Goal: Task Accomplishment & Management: Use online tool/utility

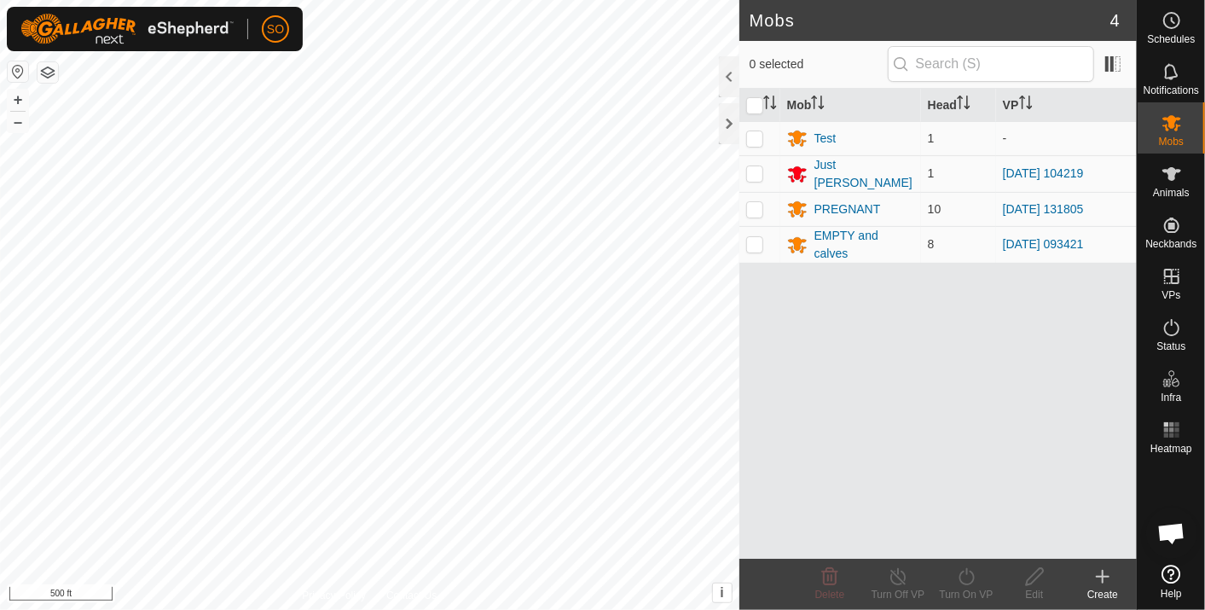
scroll to position [4553, 0]
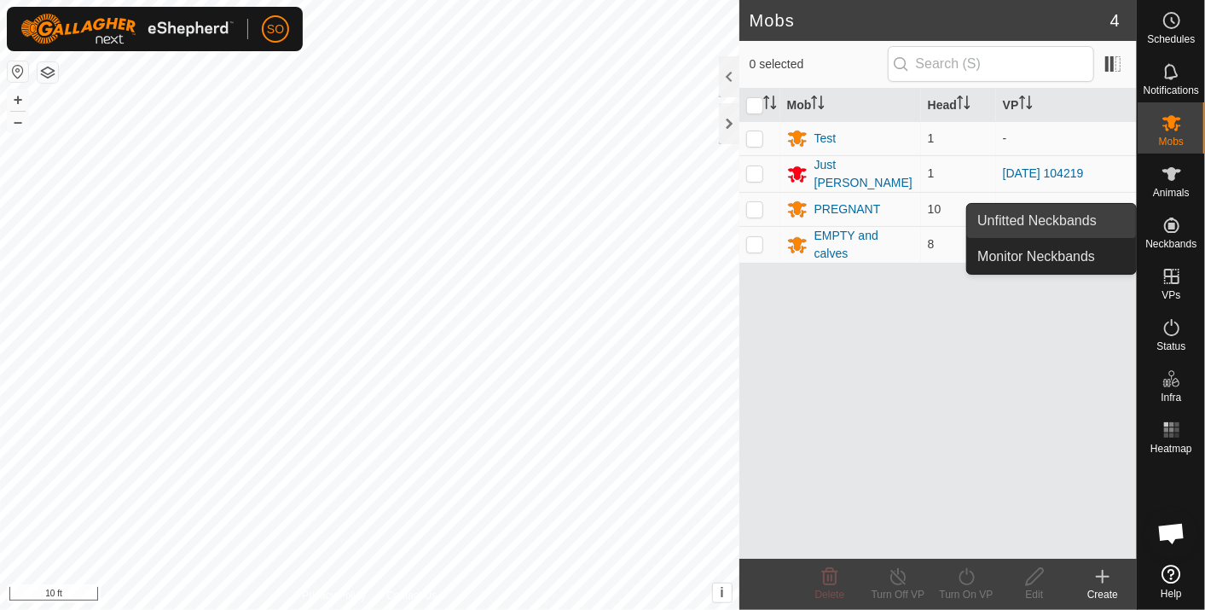
click at [1055, 217] on link "Unfitted Neckbands" at bounding box center [1051, 221] width 169 height 34
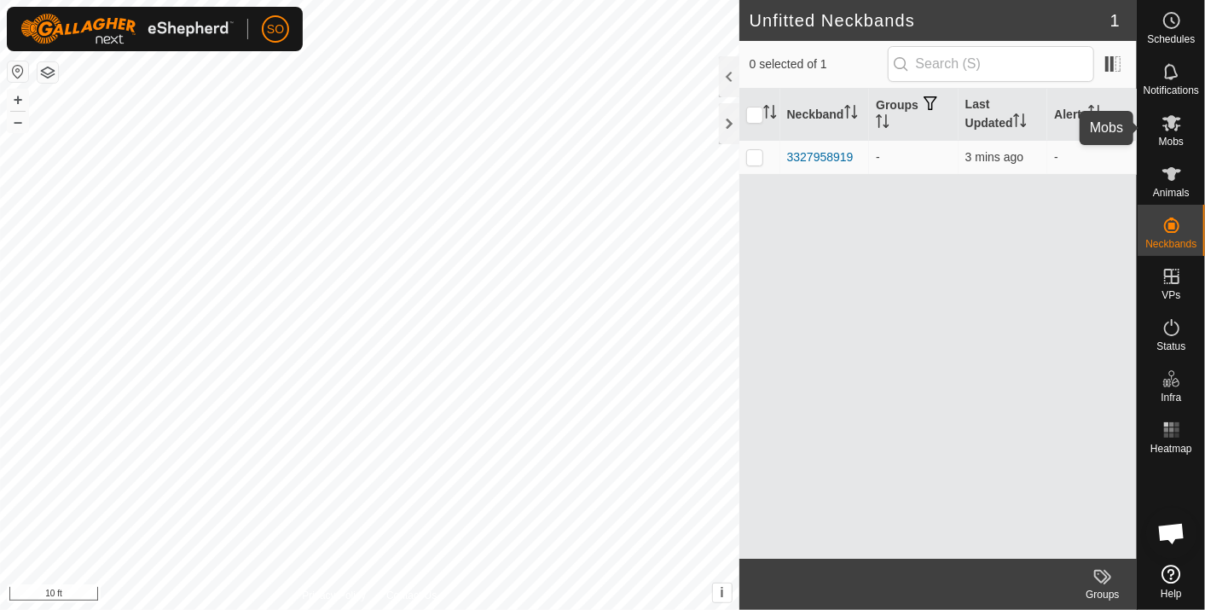
click at [1167, 121] on icon at bounding box center [1171, 123] width 19 height 16
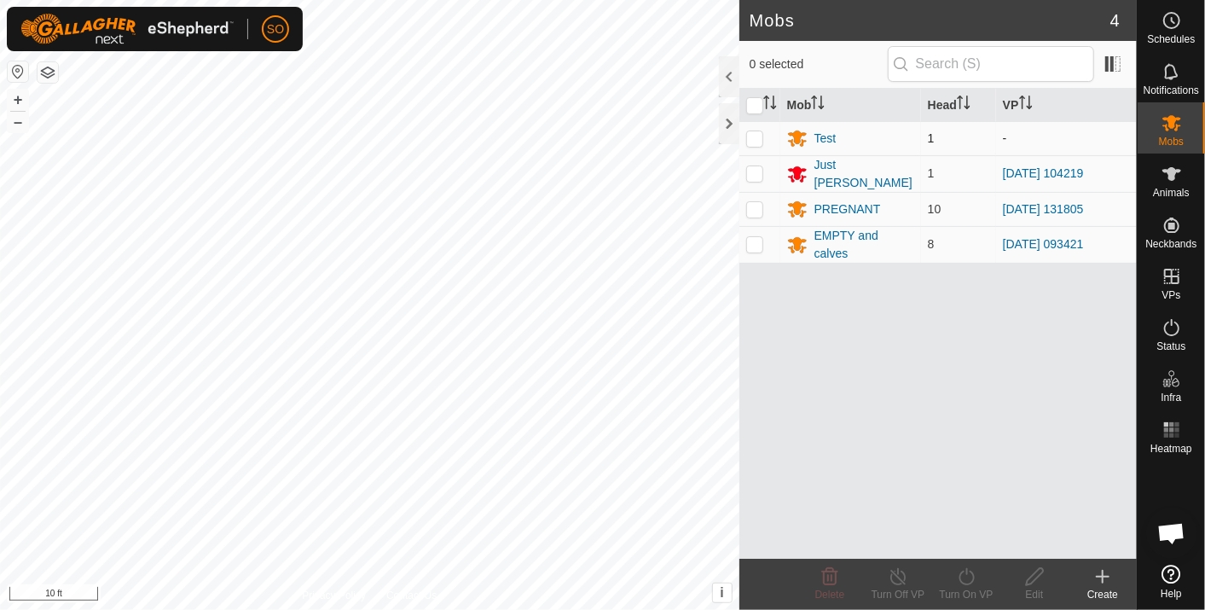
click at [754, 134] on p-checkbox at bounding box center [754, 138] width 17 height 14
click at [830, 574] on icon at bounding box center [829, 576] width 20 height 20
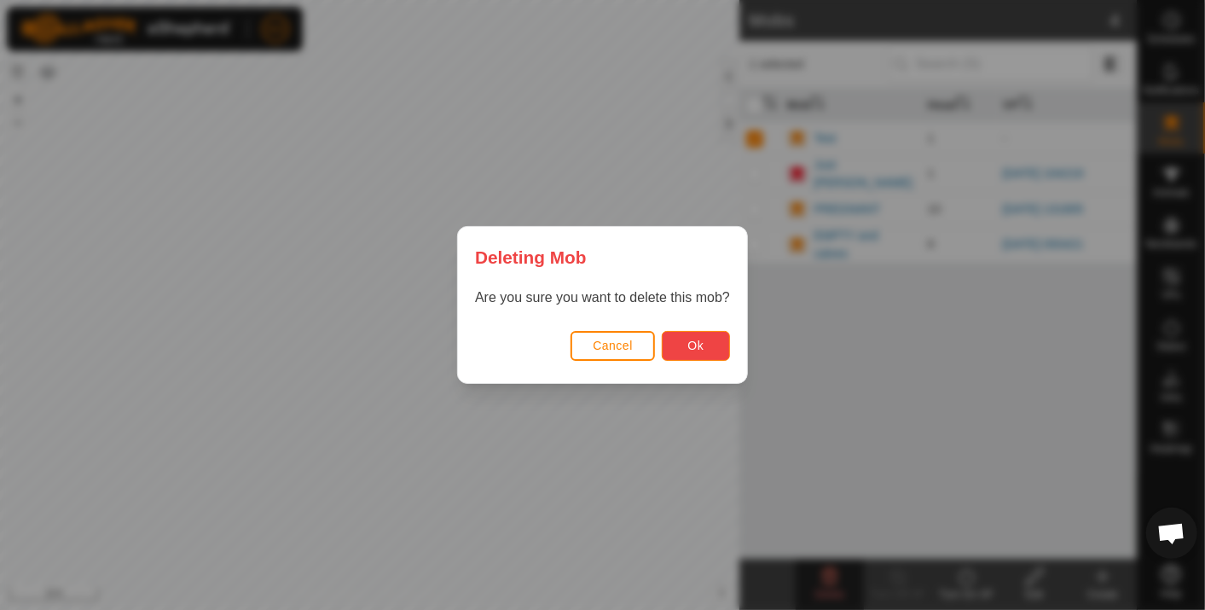
click at [687, 340] on span "Ok" at bounding box center [695, 345] width 16 height 14
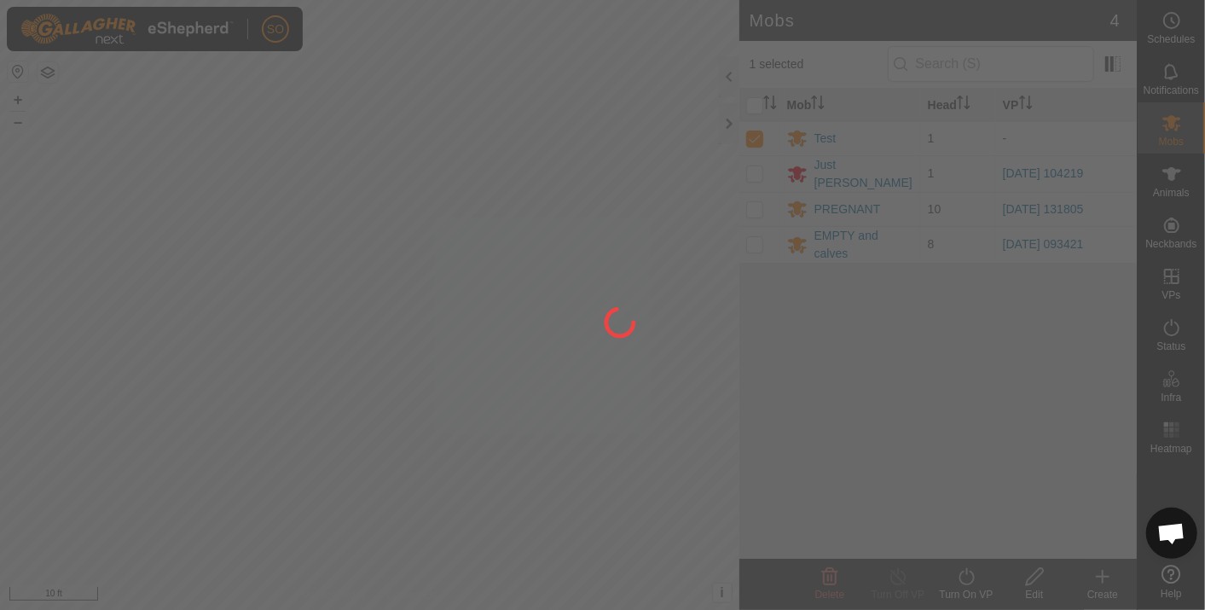
checkbox input "false"
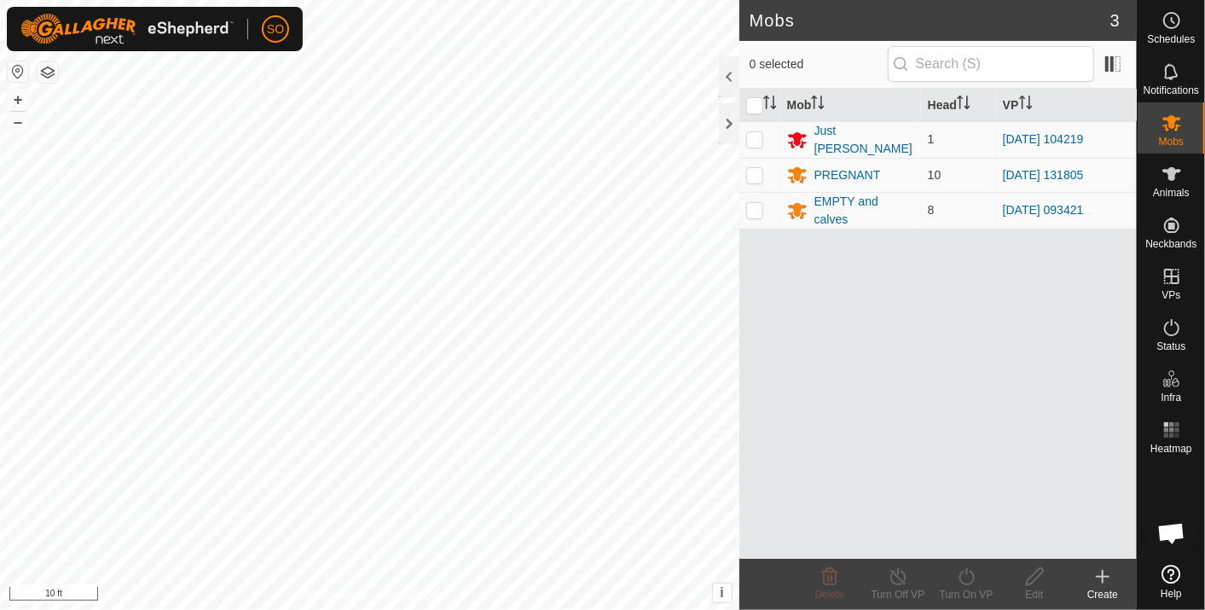
scroll to position [4553, 0]
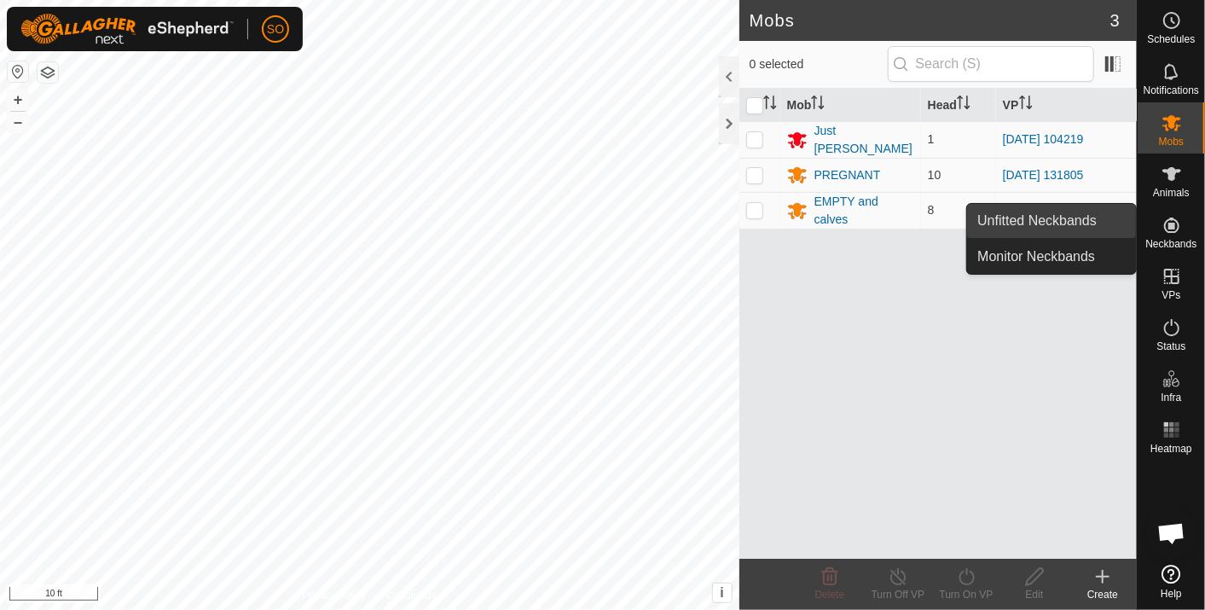
click at [1080, 217] on link "Unfitted Neckbands" at bounding box center [1051, 221] width 169 height 34
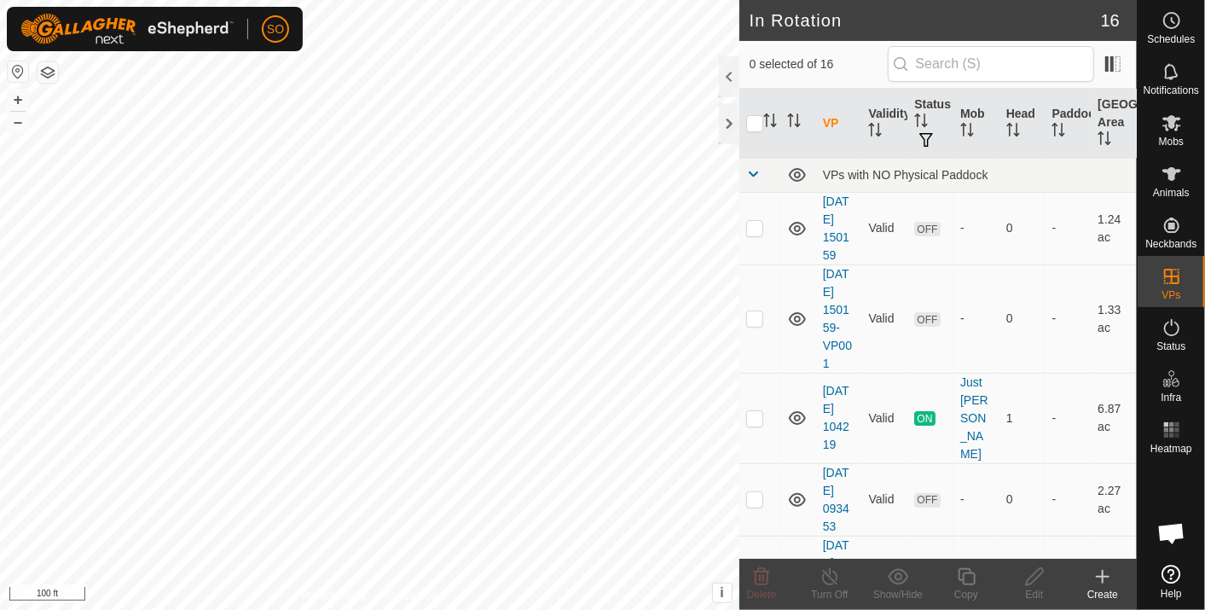
scroll to position [4553, 0]
checkbox input "true"
click at [537, 609] on html "SO Schedules Notifications Mobs Animals Neckbands VPs Status Infra Heatmap Help…" at bounding box center [602, 305] width 1205 height 610
click at [1105, 576] on icon at bounding box center [1102, 576] width 12 height 0
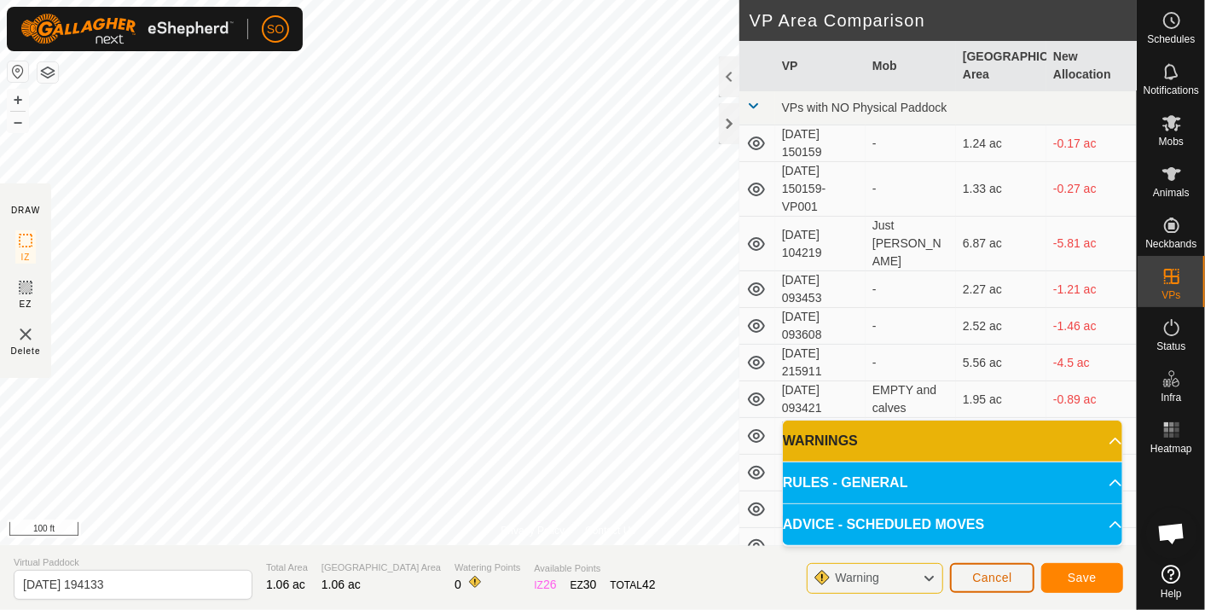
click at [1003, 570] on span "Cancel" at bounding box center [992, 577] width 40 height 14
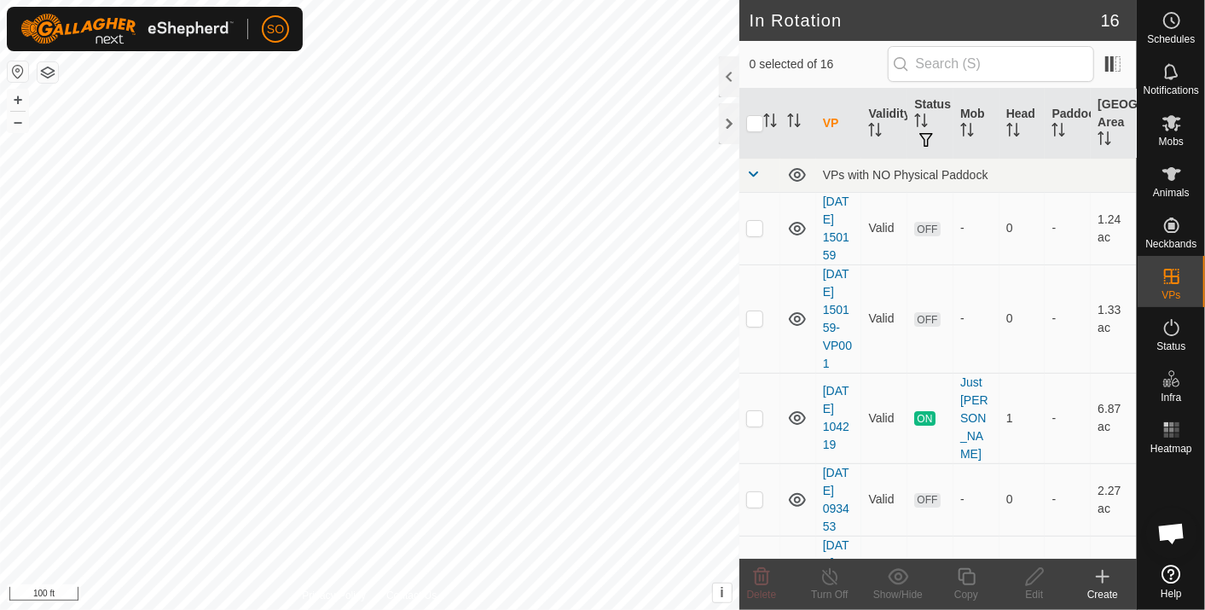
click at [1103, 575] on icon at bounding box center [1102, 576] width 20 height 20
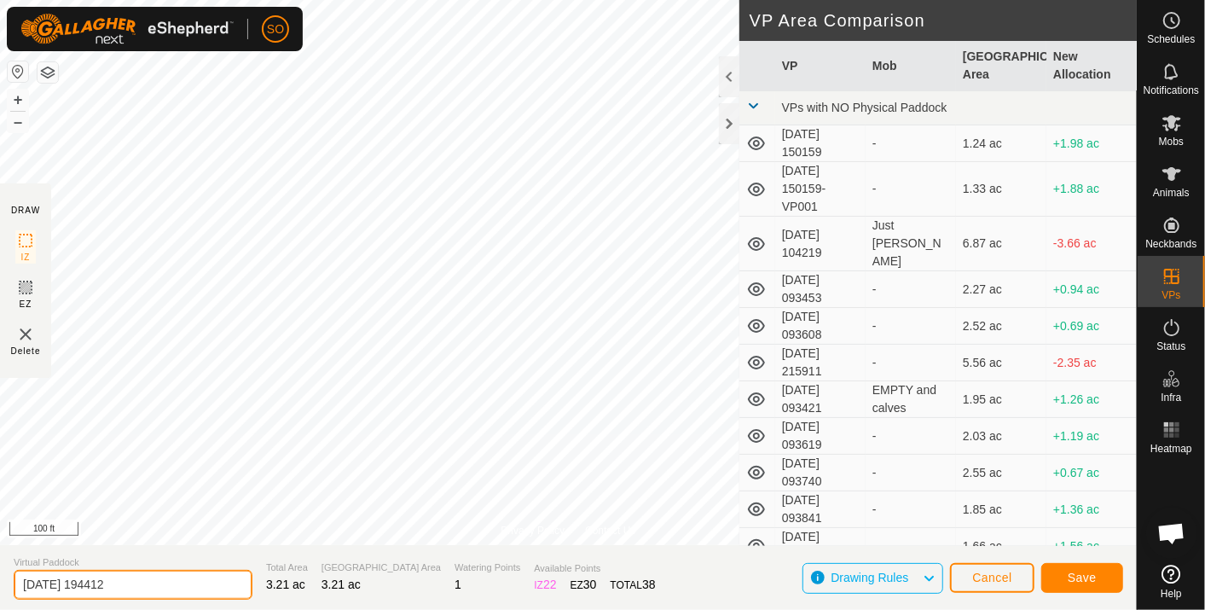
drag, startPoint x: 136, startPoint y: 580, endPoint x: -4, endPoint y: 575, distance: 140.7
click at [0, 575] on html "SO Schedules Notifications Mobs Animals Neckbands VPs Status Infra Heatmap Help…" at bounding box center [602, 305] width 1205 height 610
type input "one"
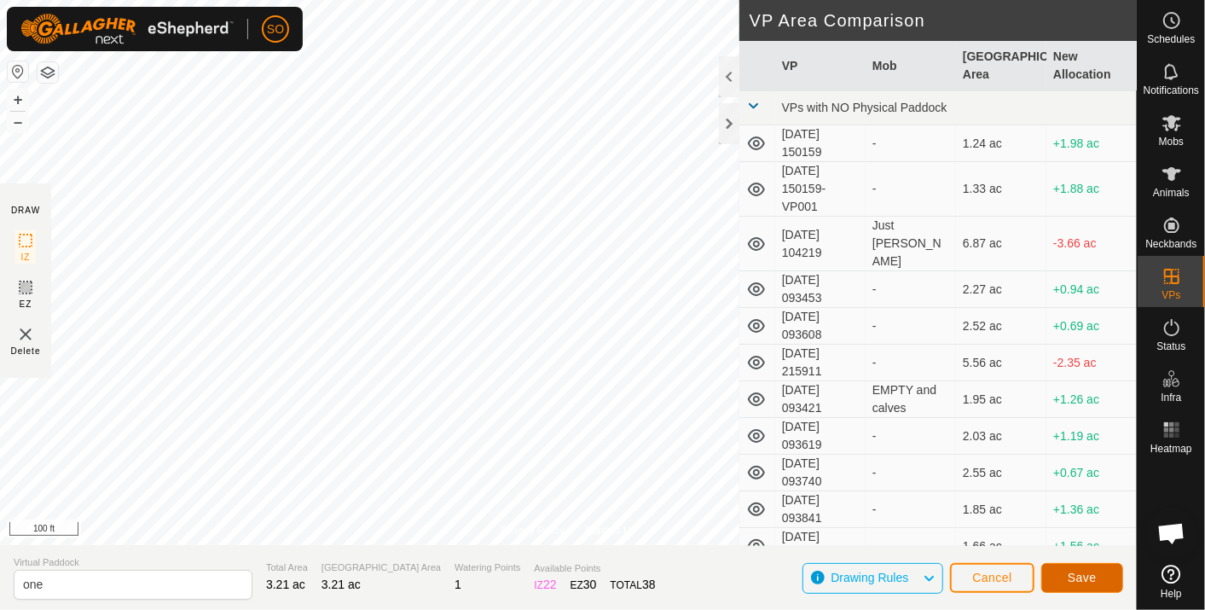
click at [1073, 575] on span "Save" at bounding box center [1081, 577] width 29 height 14
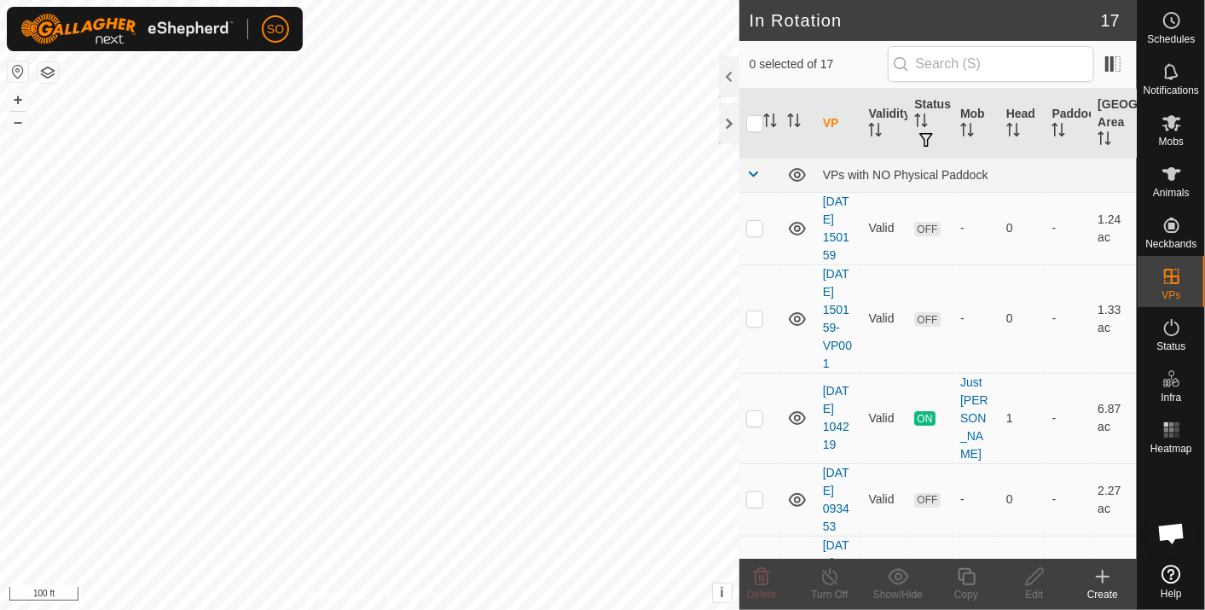
click at [1107, 573] on icon at bounding box center [1102, 576] width 20 height 20
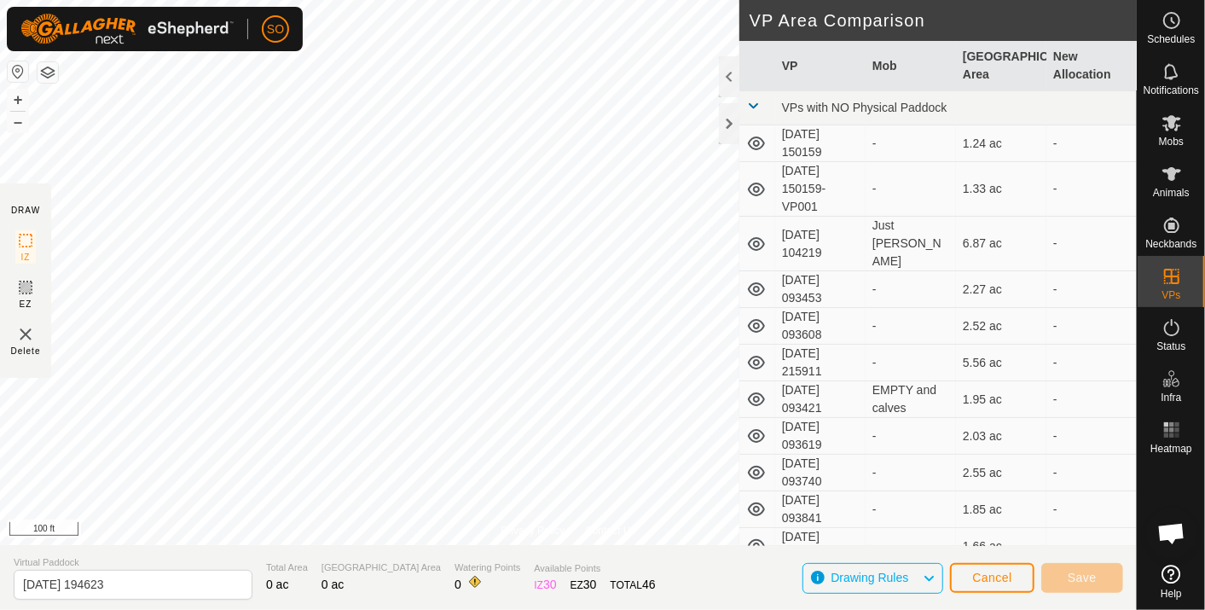
click at [355, 578] on div "Privacy Policy Contact Us + – ⇧ i This application includes HERE Maps. © 2024 H…" at bounding box center [568, 305] width 1136 height 610
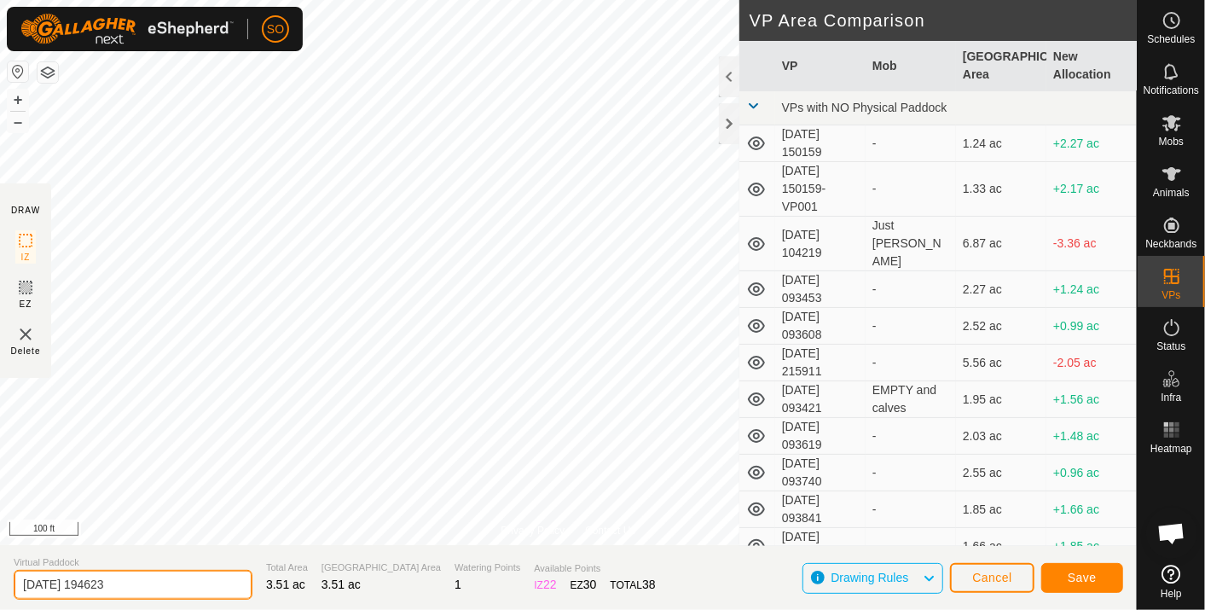
drag, startPoint x: 136, startPoint y: 587, endPoint x: 14, endPoint y: 583, distance: 122.8
click at [14, 583] on input "2025-10-09 194623" at bounding box center [133, 584] width 239 height 30
type input "two"
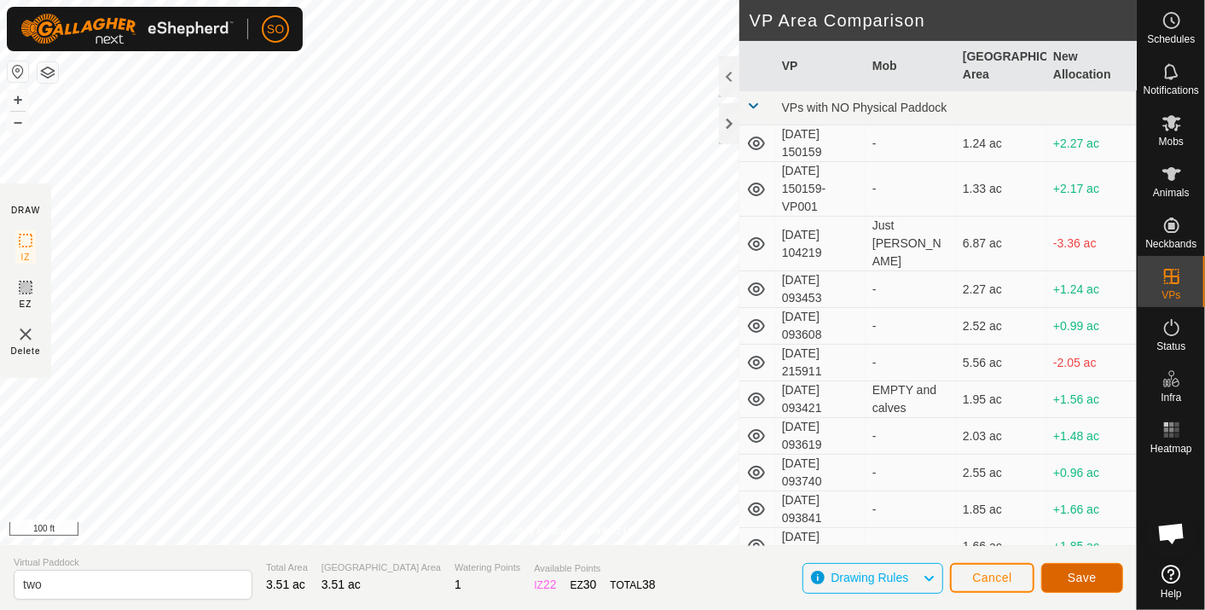
click at [1080, 570] on span "Save" at bounding box center [1081, 577] width 29 height 14
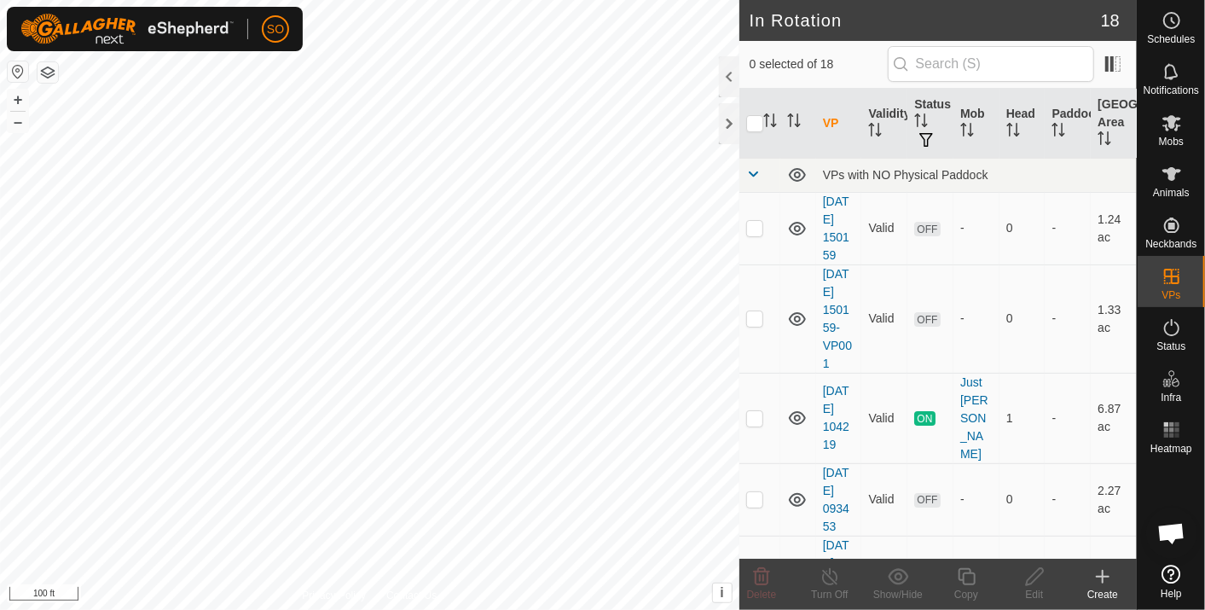
click at [1103, 573] on icon at bounding box center [1102, 576] width 20 height 20
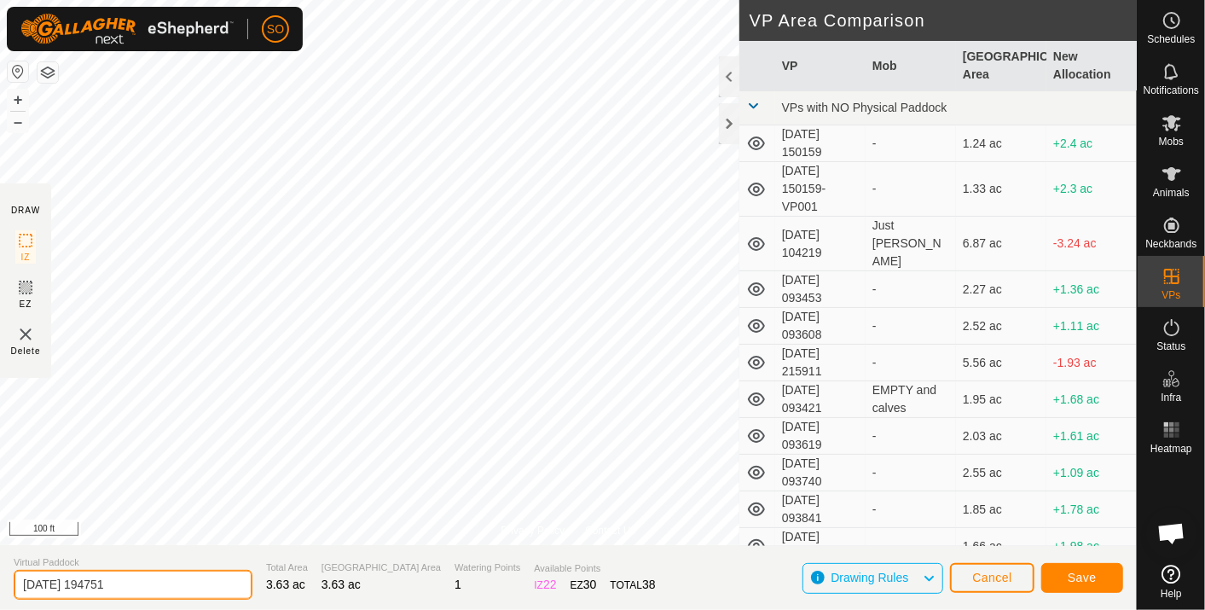
drag, startPoint x: 146, startPoint y: 582, endPoint x: -4, endPoint y: 575, distance: 150.2
click at [0, 575] on html "SO Schedules Notifications Mobs Animals Neckbands VPs Status Infra Heatmap Help…" at bounding box center [602, 305] width 1205 height 610
type input "three"
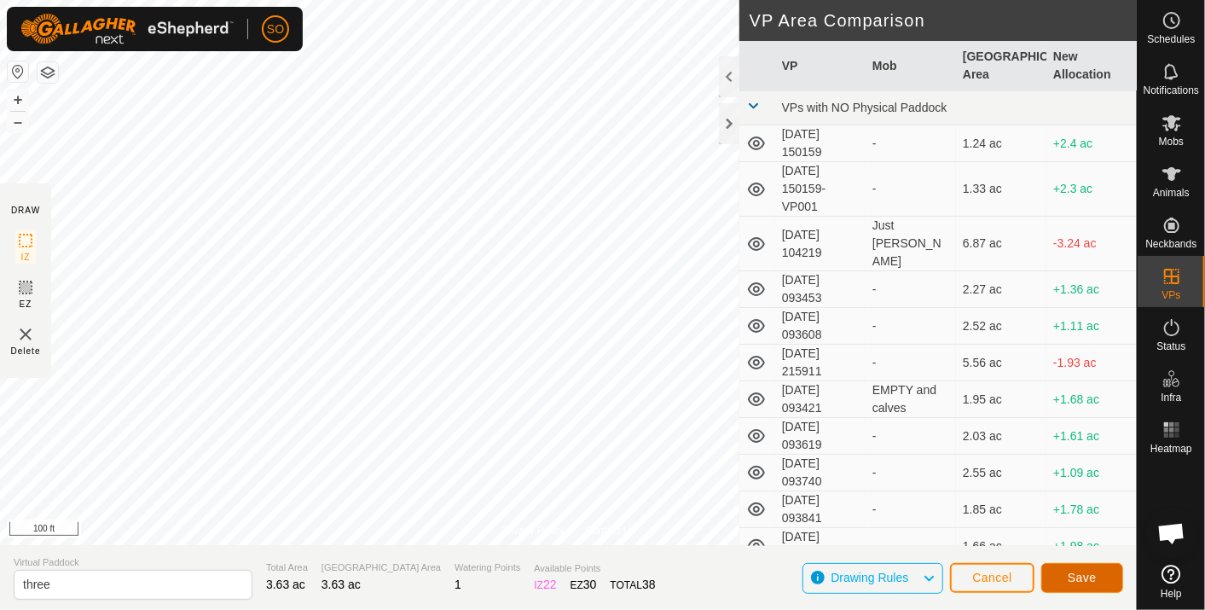
click at [1072, 568] on button "Save" at bounding box center [1082, 578] width 82 height 30
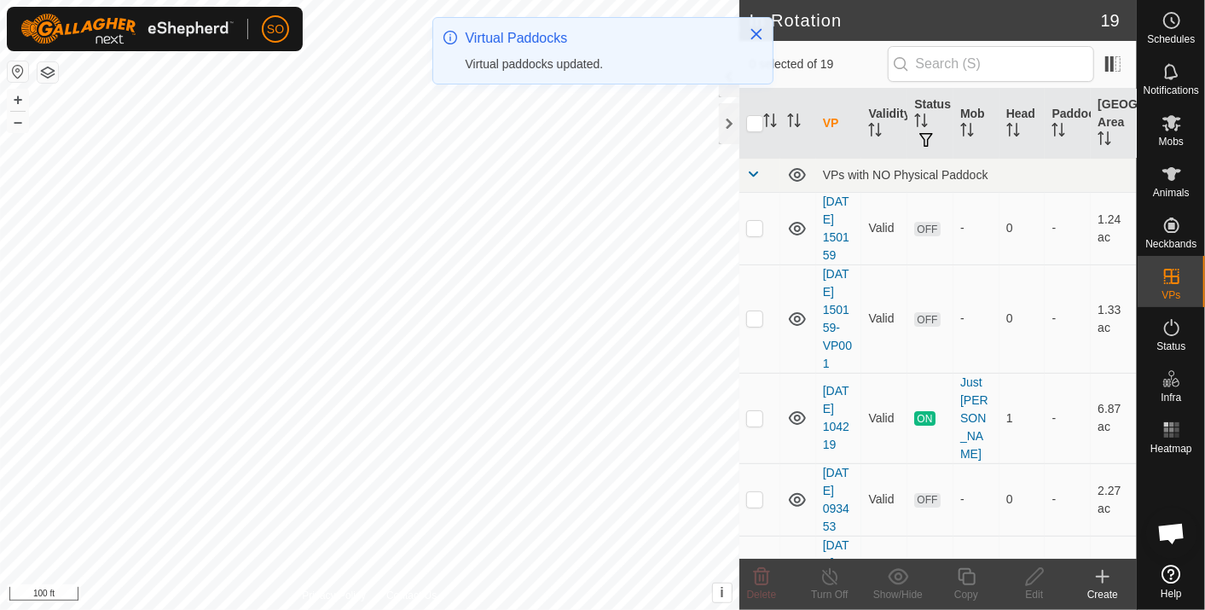
click at [1106, 573] on icon at bounding box center [1102, 576] width 20 height 20
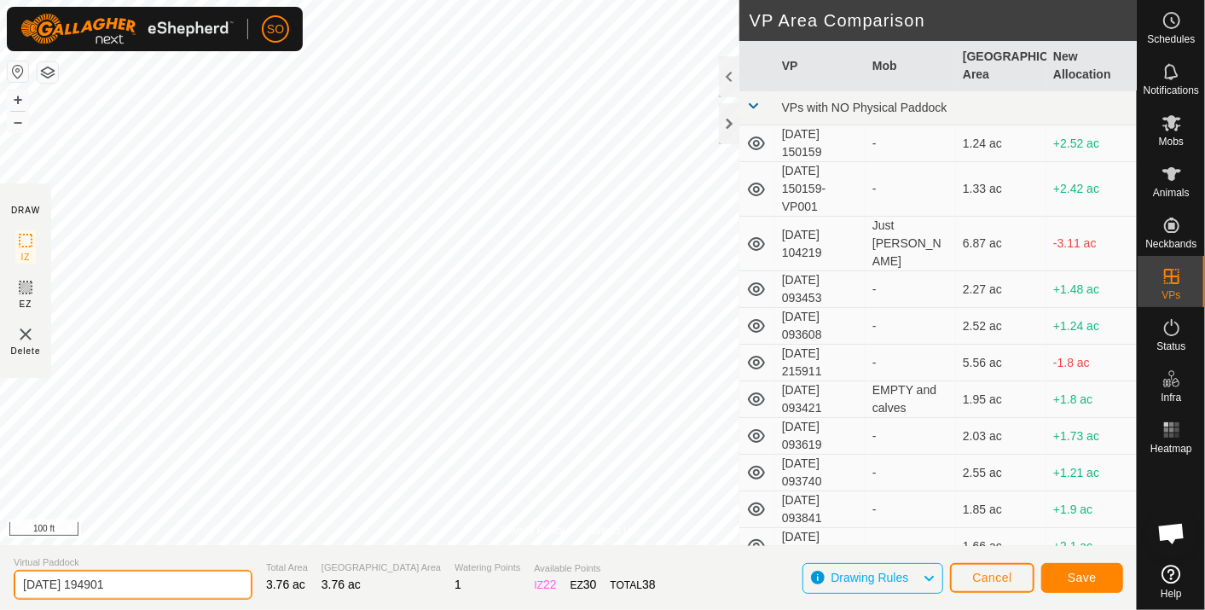
drag, startPoint x: 141, startPoint y: 585, endPoint x: 0, endPoint y: 582, distance: 140.7
click at [0, 585] on html "SO Schedules Notifications Mobs Animals Neckbands VPs Status Infra Heatmap Help…" at bounding box center [602, 305] width 1205 height 610
type input "four"
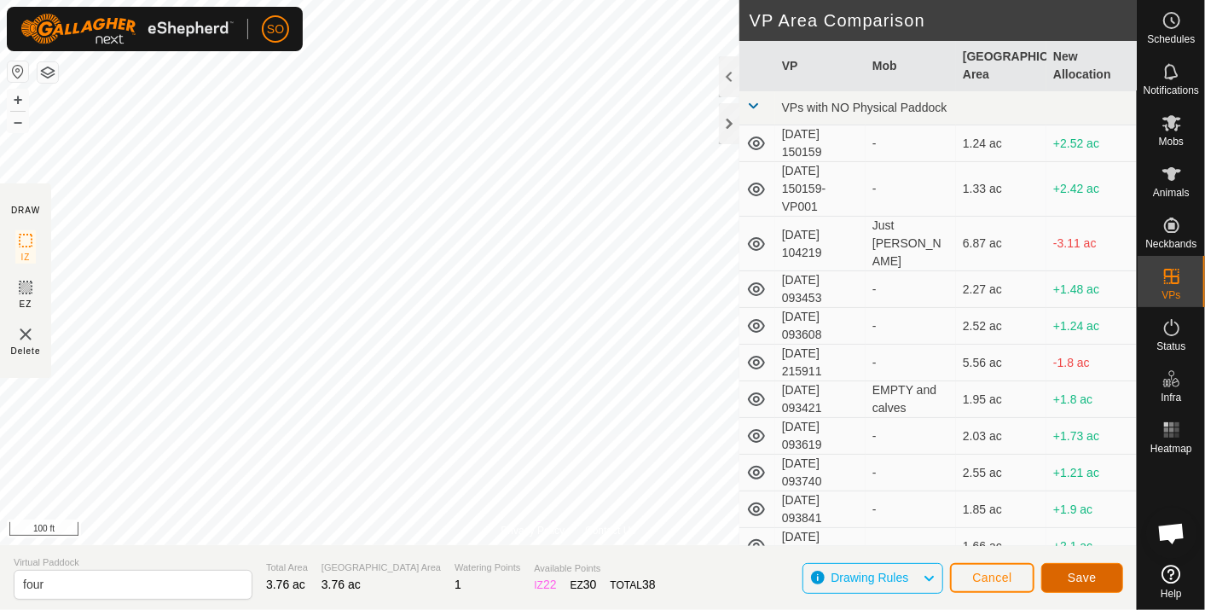
click at [1087, 575] on span "Save" at bounding box center [1081, 577] width 29 height 14
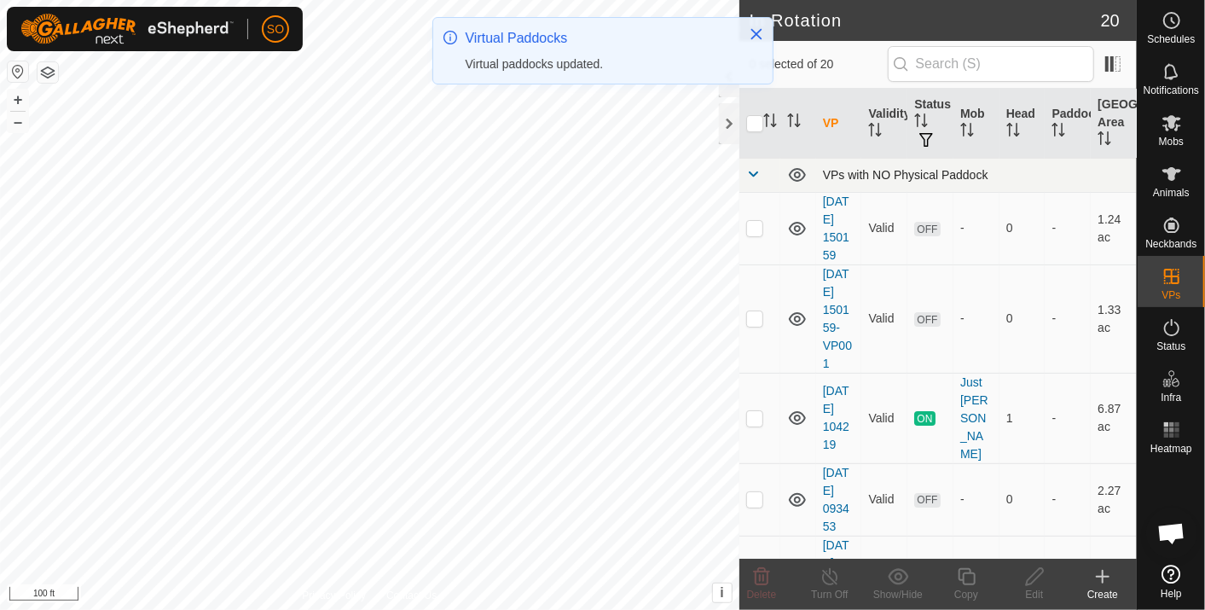
click at [767, 182] on div "In Rotation 20 0 selected of 20 VP Validity Status Mob Head Paddock Grazing Are…" at bounding box center [568, 305] width 1136 height 610
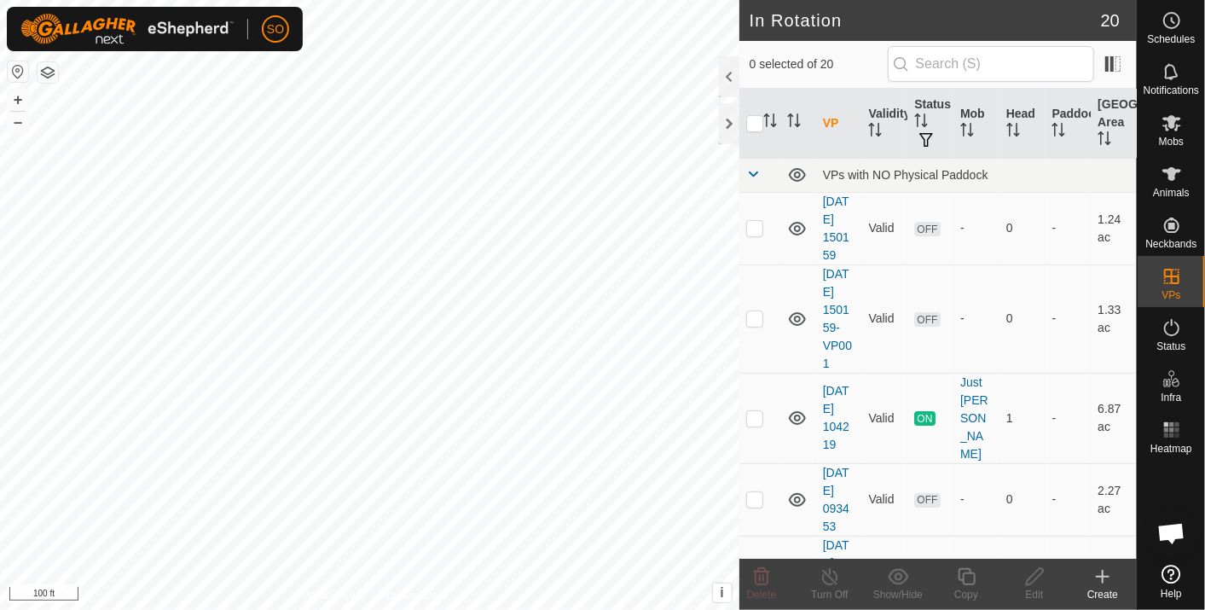
click at [1103, 570] on icon at bounding box center [1102, 576] width 20 height 20
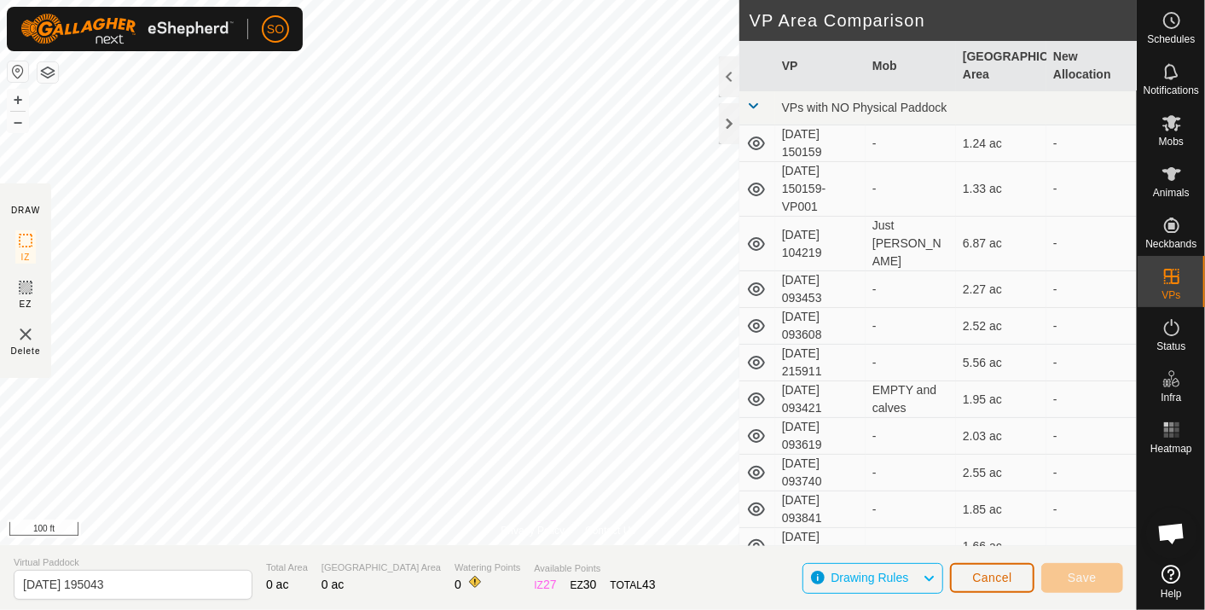
click at [993, 575] on span "Cancel" at bounding box center [992, 577] width 40 height 14
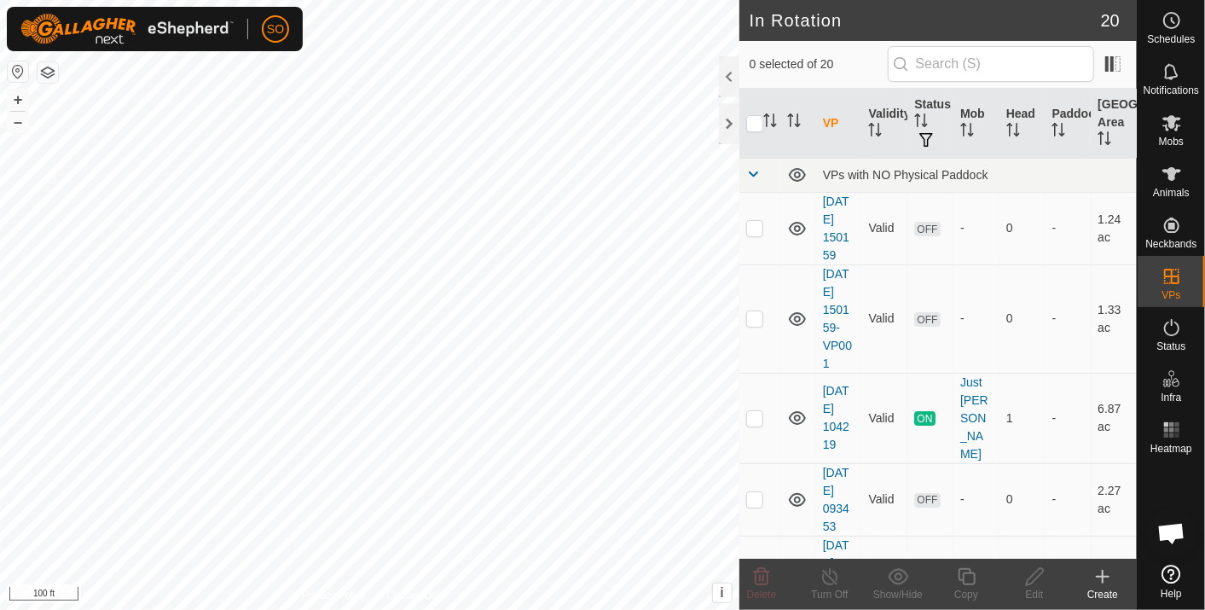
click at [1105, 574] on icon at bounding box center [1102, 576] width 20 height 20
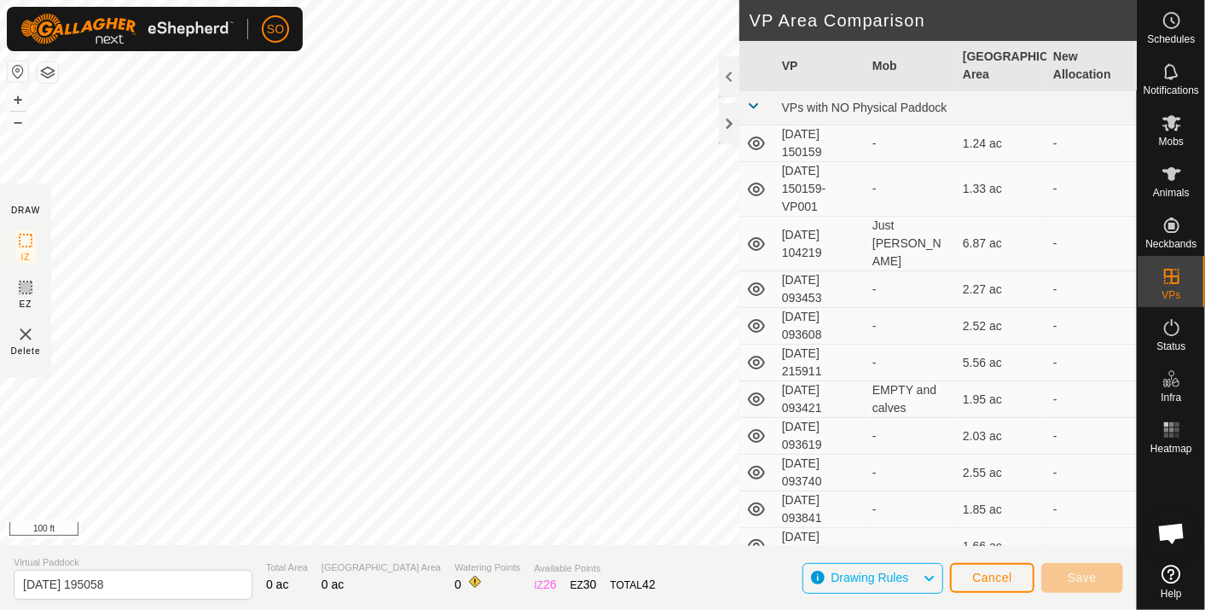
click at [535, 0] on html "SO Schedules Notifications Mobs Animals Neckbands VPs Status Infra Heatmap Help…" at bounding box center [602, 305] width 1205 height 610
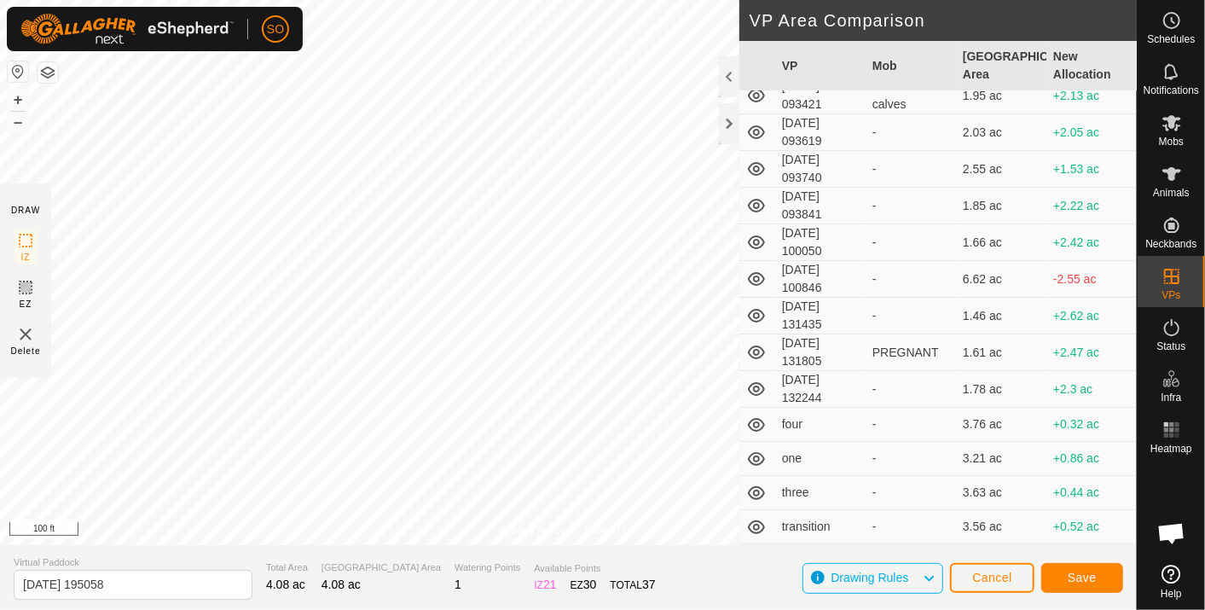
scroll to position [314, 0]
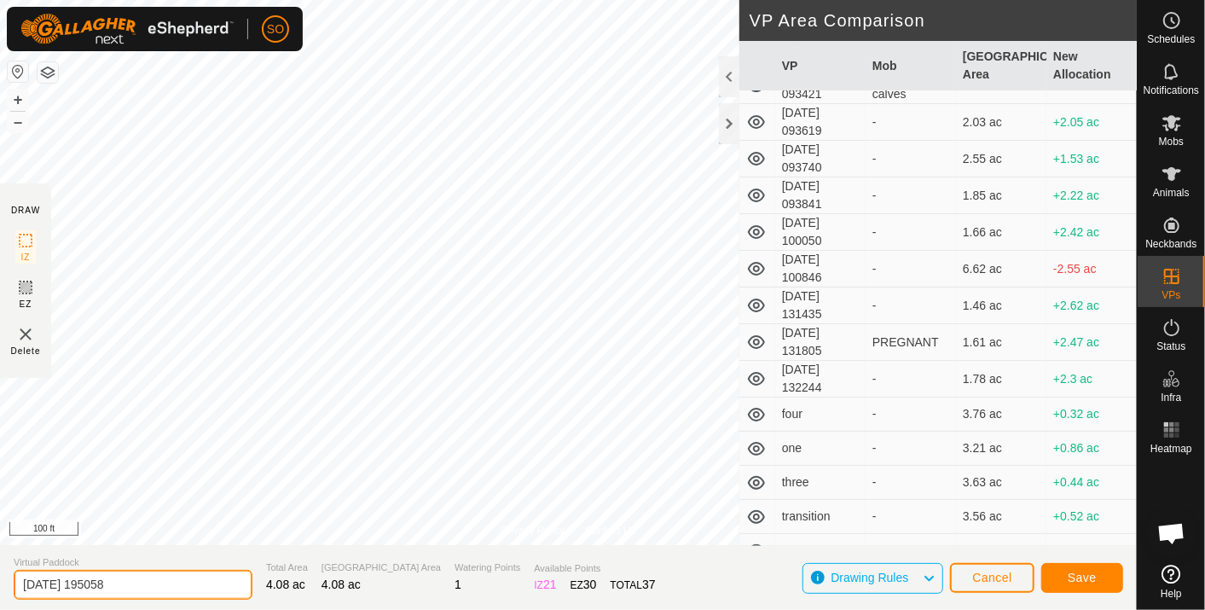
drag, startPoint x: 131, startPoint y: 577, endPoint x: 0, endPoint y: 584, distance: 131.5
click at [0, 587] on html "SO Schedules Notifications Mobs Animals Neckbands VPs Status Infra Heatmap Help…" at bounding box center [602, 305] width 1205 height 610
type input "five"
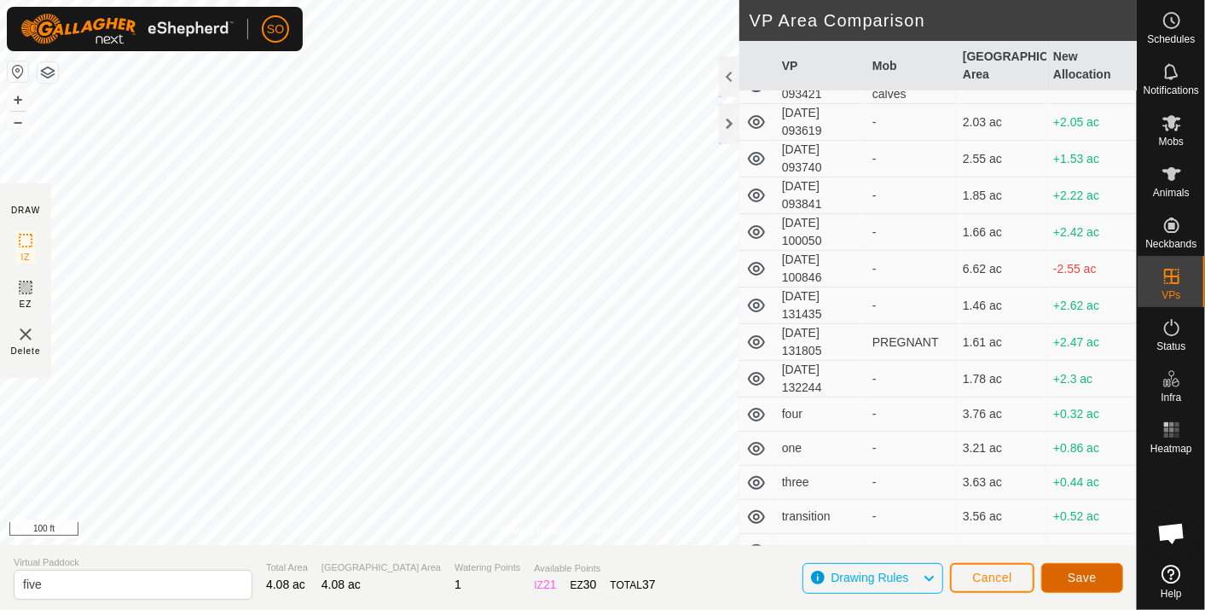
click at [1078, 573] on span "Save" at bounding box center [1081, 577] width 29 height 14
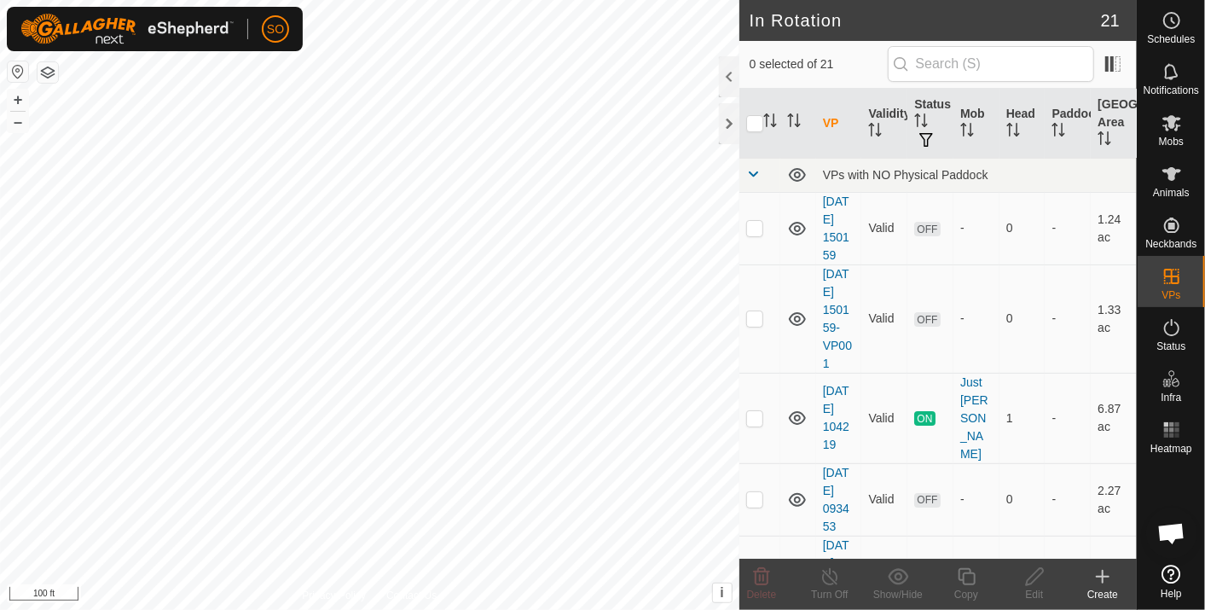
click at [1102, 572] on icon at bounding box center [1102, 576] width 0 height 12
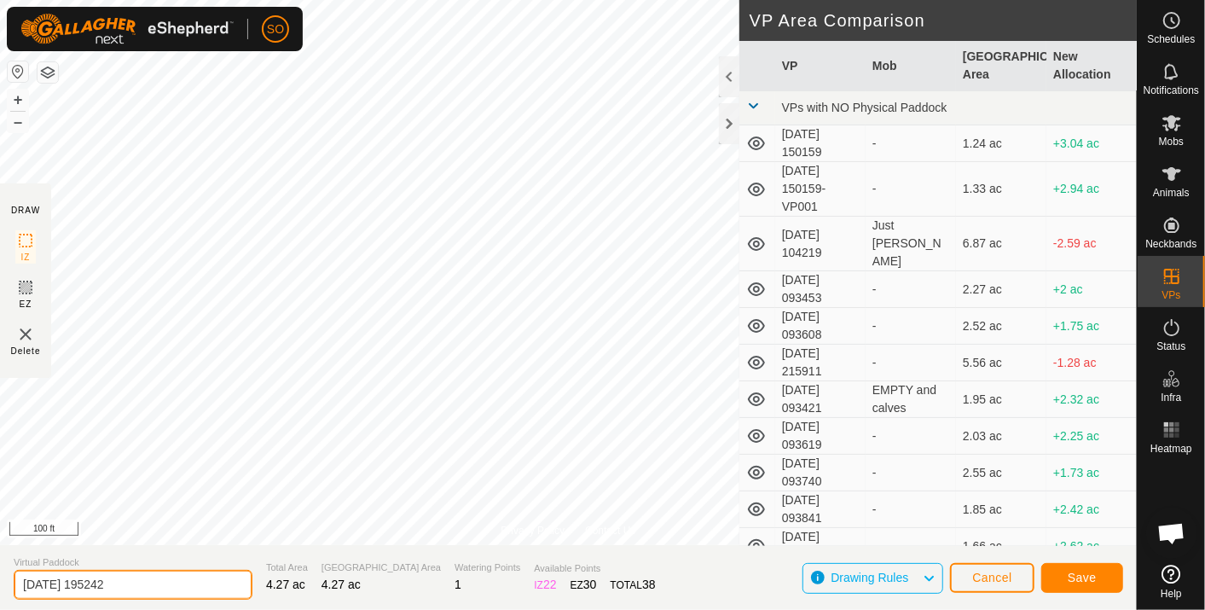
drag, startPoint x: 133, startPoint y: 586, endPoint x: 0, endPoint y: 559, distance: 135.6
click at [0, 568] on html "SO Schedules Notifications Mobs Animals Neckbands VPs Status Infra Heatmap Help…" at bounding box center [602, 305] width 1205 height 610
type input "final"
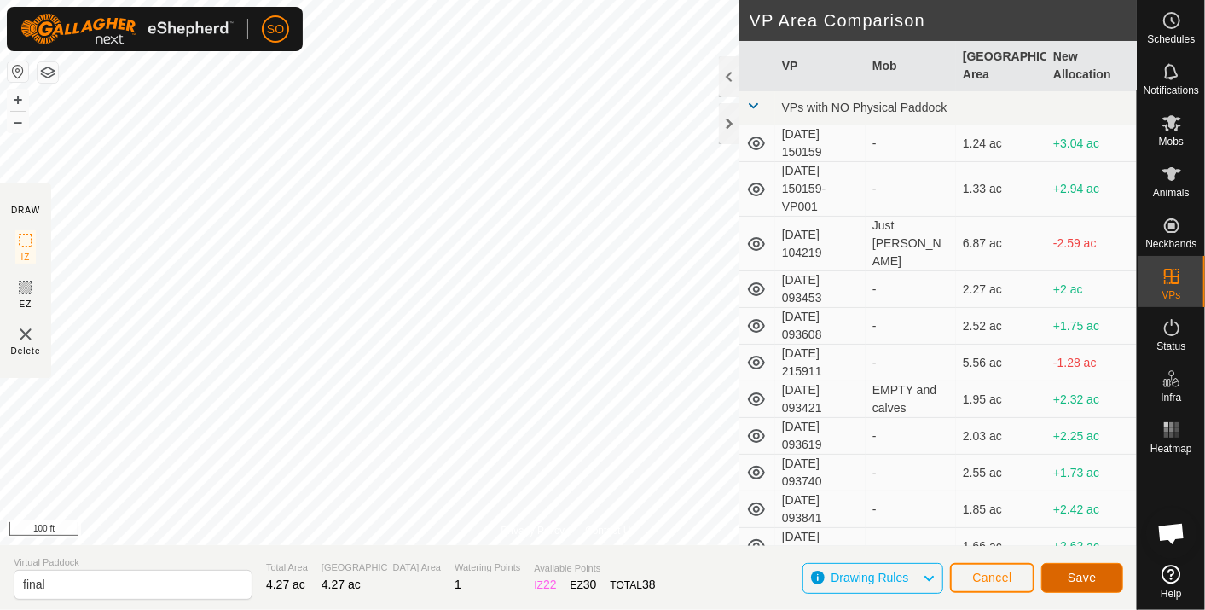
click at [1078, 569] on button "Save" at bounding box center [1082, 578] width 82 height 30
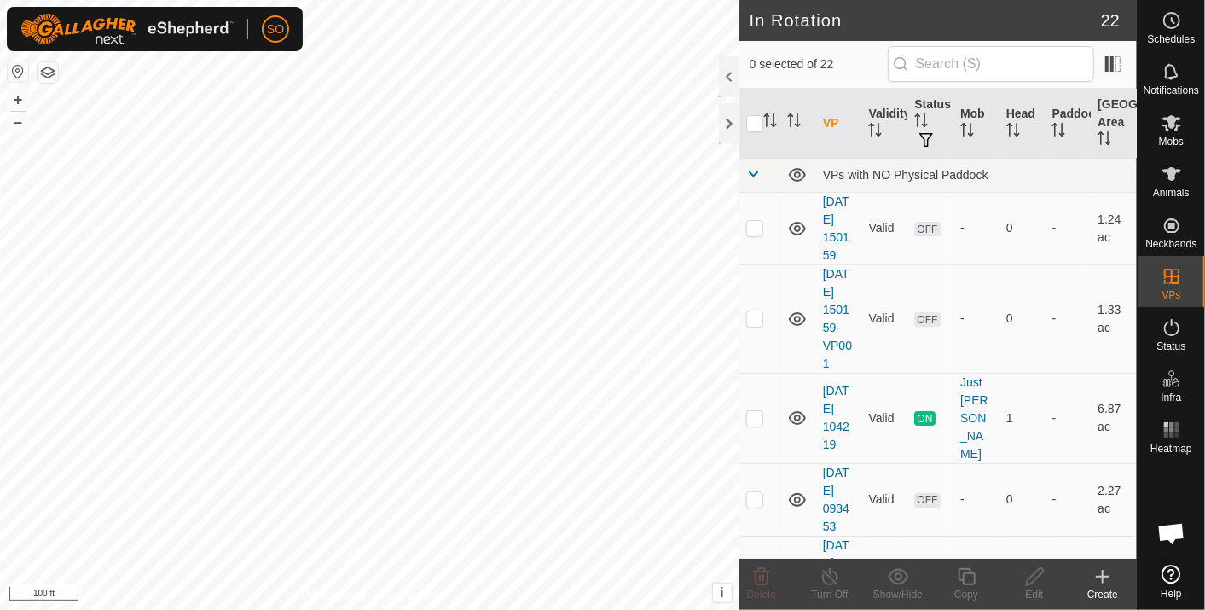
click at [0, 108] on html "SO Schedules Notifications Mobs Animals Neckbands VPs Status Infra Heatmap Help…" at bounding box center [602, 305] width 1205 height 610
click at [489, 609] on html "SO Schedules Notifications Mobs Animals Neckbands VPs Status Infra Heatmap Help…" at bounding box center [602, 305] width 1205 height 610
click at [1104, 573] on icon at bounding box center [1102, 576] width 20 height 20
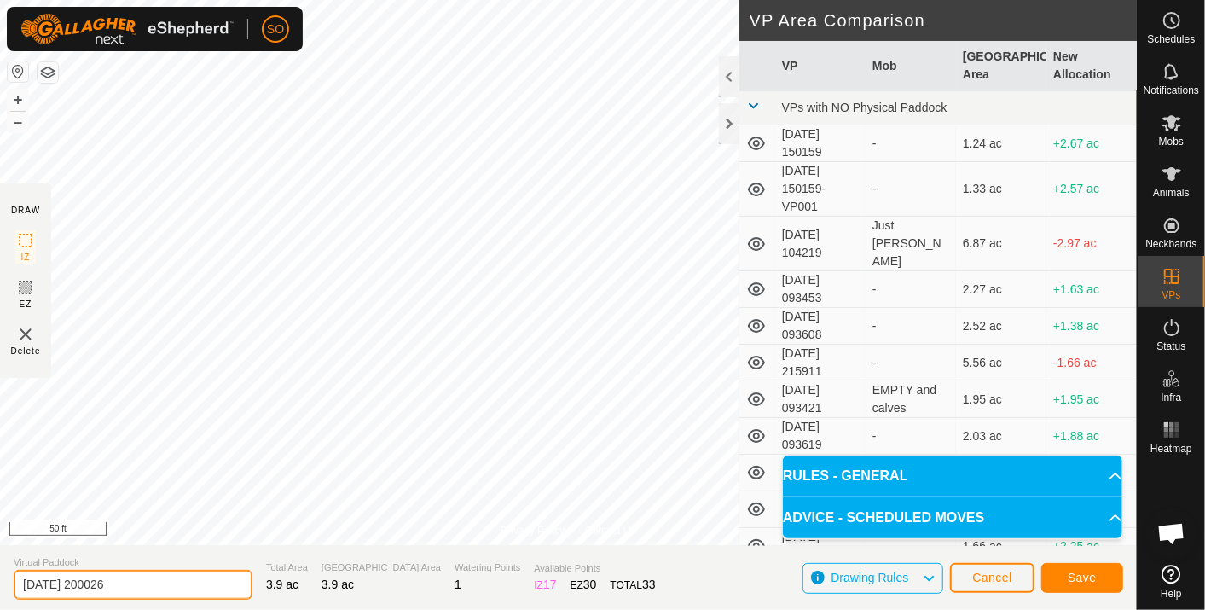
drag, startPoint x: 139, startPoint y: 580, endPoint x: 4, endPoint y: 570, distance: 135.0
click at [3, 572] on section "Virtual Paddock 2025-10-09 200026 Total Area 3.9 ac Grazing Area 3.9 ac Waterin…" at bounding box center [568, 577] width 1136 height 65
type input "Billy's transition"
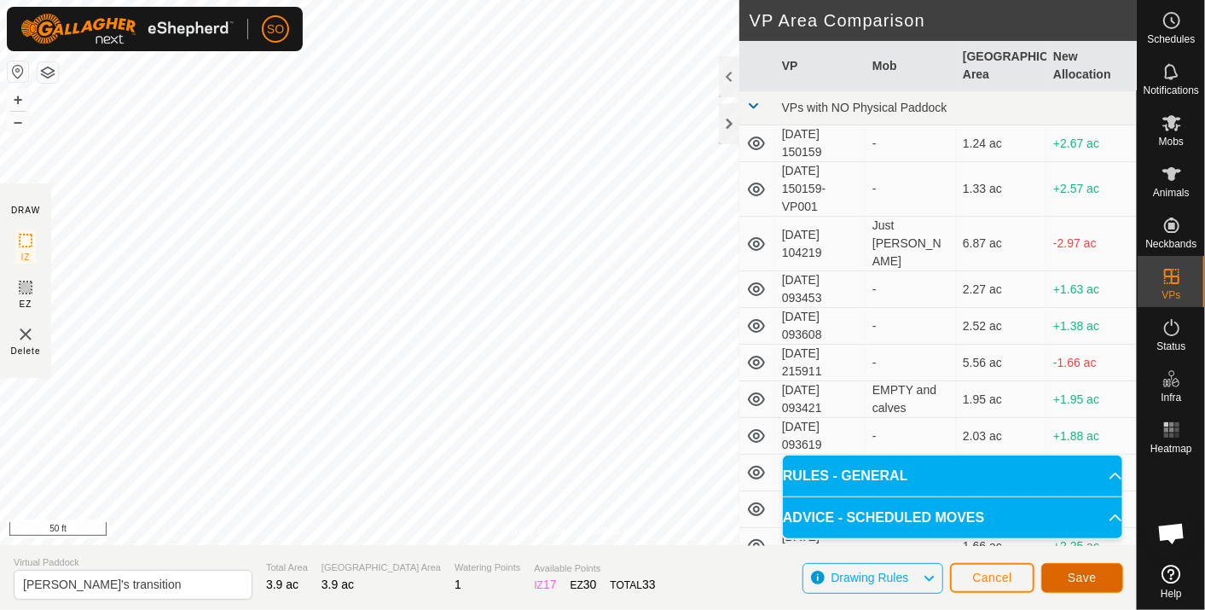
click at [1078, 573] on span "Save" at bounding box center [1081, 577] width 29 height 14
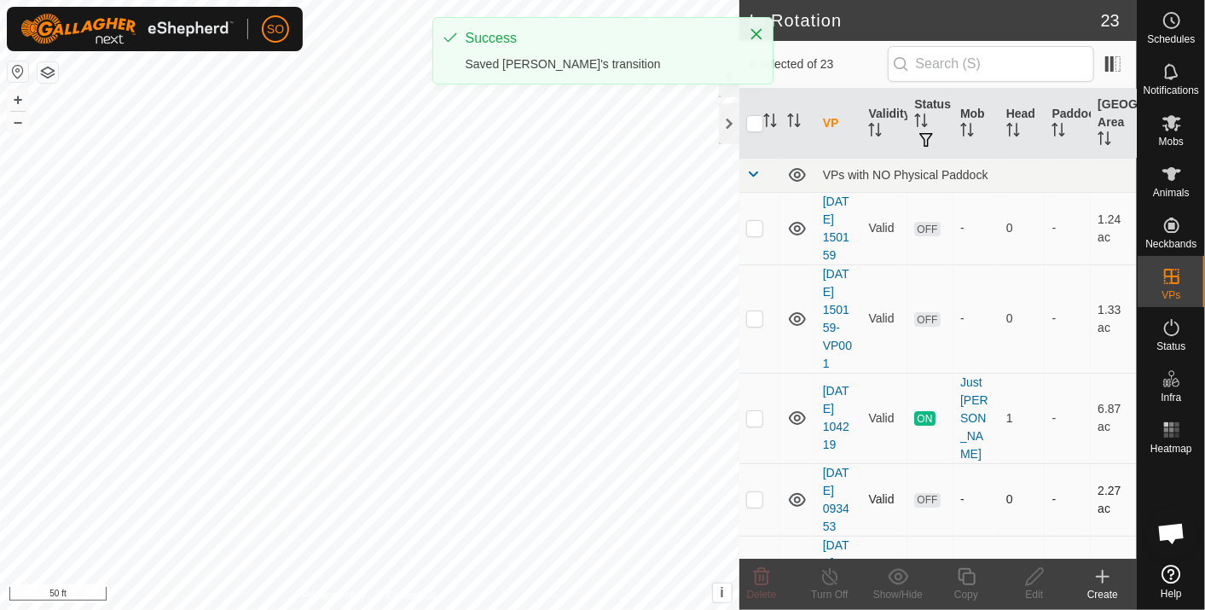
click at [796, 473] on div "In Rotation 23 0 selected of 23 VP Validity Status Mob Head Paddock Grazing Are…" at bounding box center [568, 305] width 1136 height 610
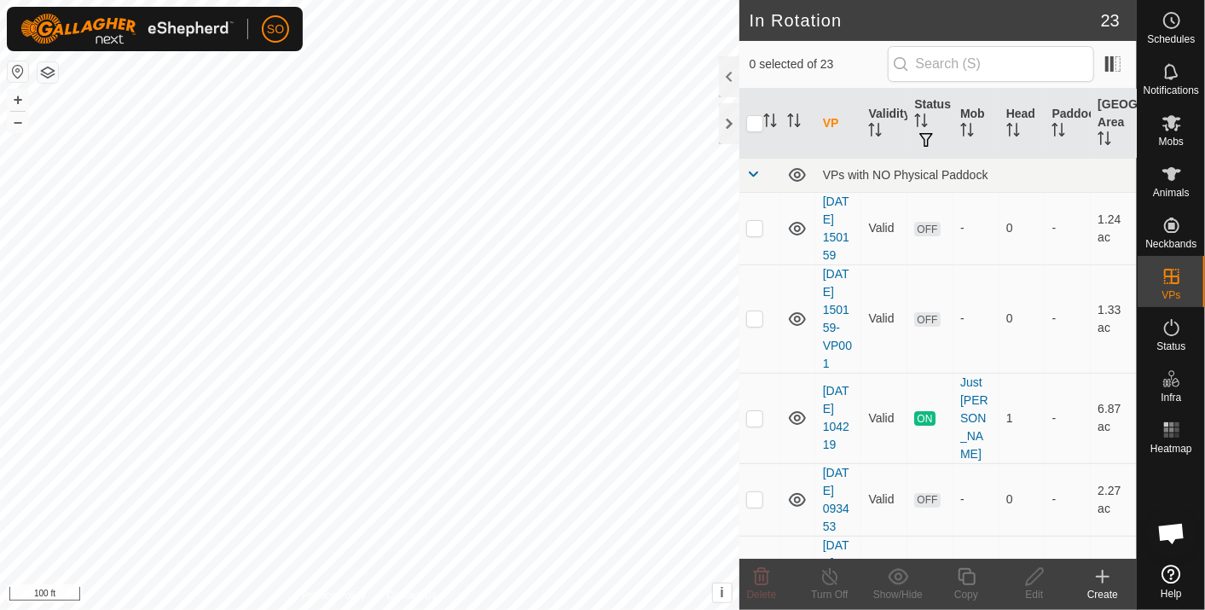
click at [1105, 575] on icon at bounding box center [1102, 576] width 20 height 20
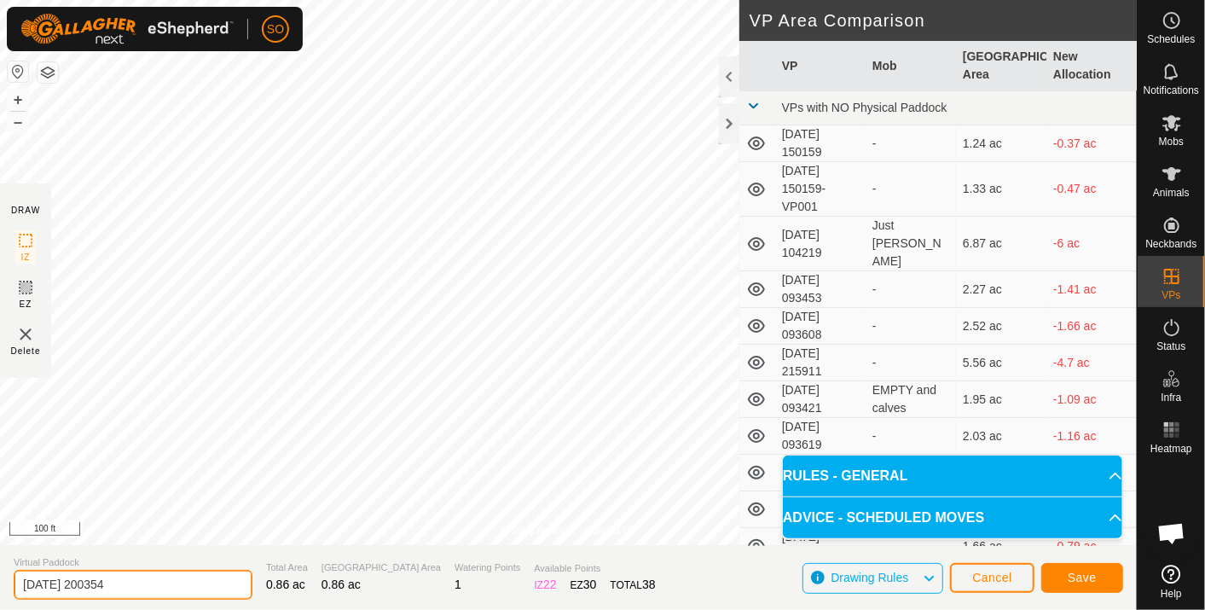
drag, startPoint x: 146, startPoint y: 586, endPoint x: 9, endPoint y: 578, distance: 136.6
click at [9, 580] on section "Virtual Paddock 2025-10-09 200354 Total Area 0.86 ac Grazing Area 0.86 ac Water…" at bounding box center [568, 577] width 1136 height 65
type input "Empty and Calves Transition"
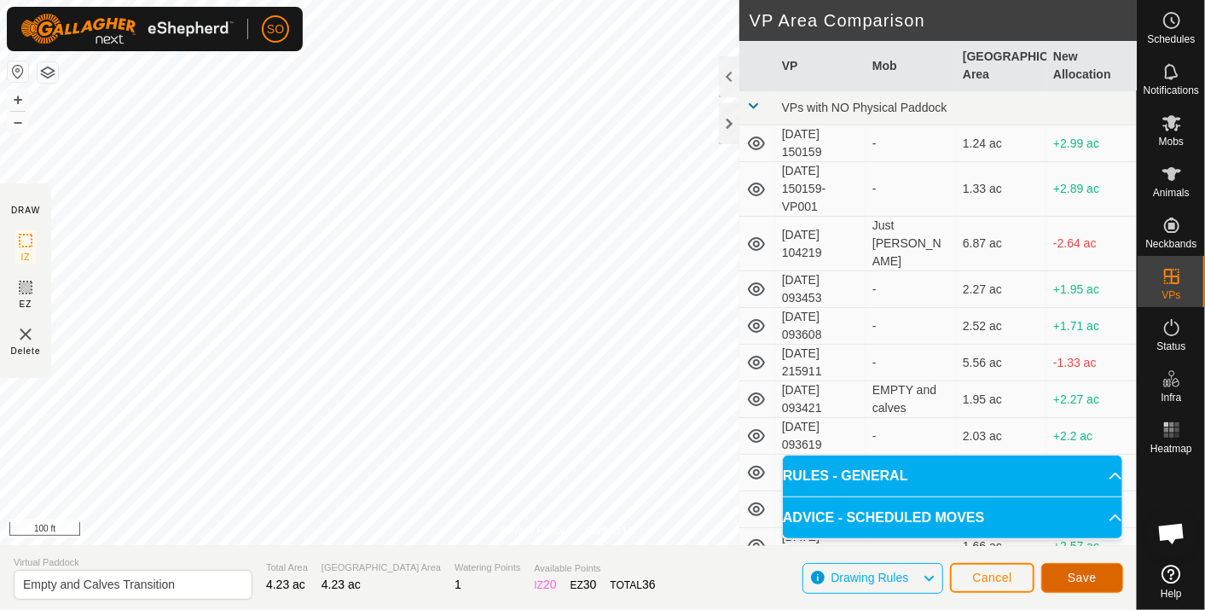
click at [1078, 569] on button "Save" at bounding box center [1082, 578] width 82 height 30
